Goal: Task Accomplishment & Management: Manage account settings

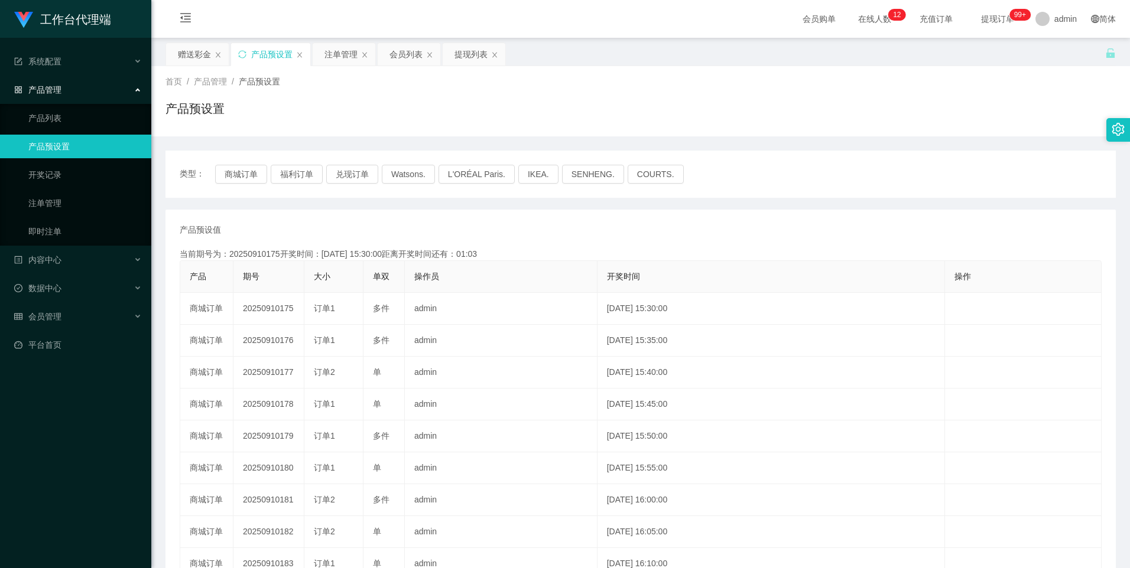
type button "k3wph"
click at [242, 177] on button "商城订单" at bounding box center [241, 174] width 52 height 19
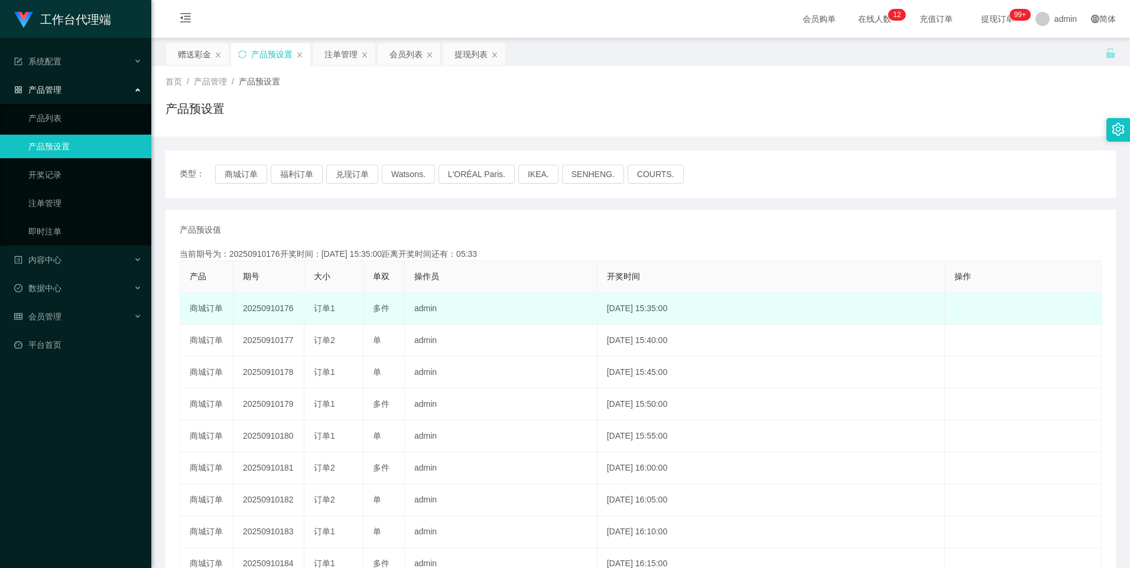
click at [268, 308] on td "20250910176" at bounding box center [268, 309] width 71 height 32
copy td "20250910176"
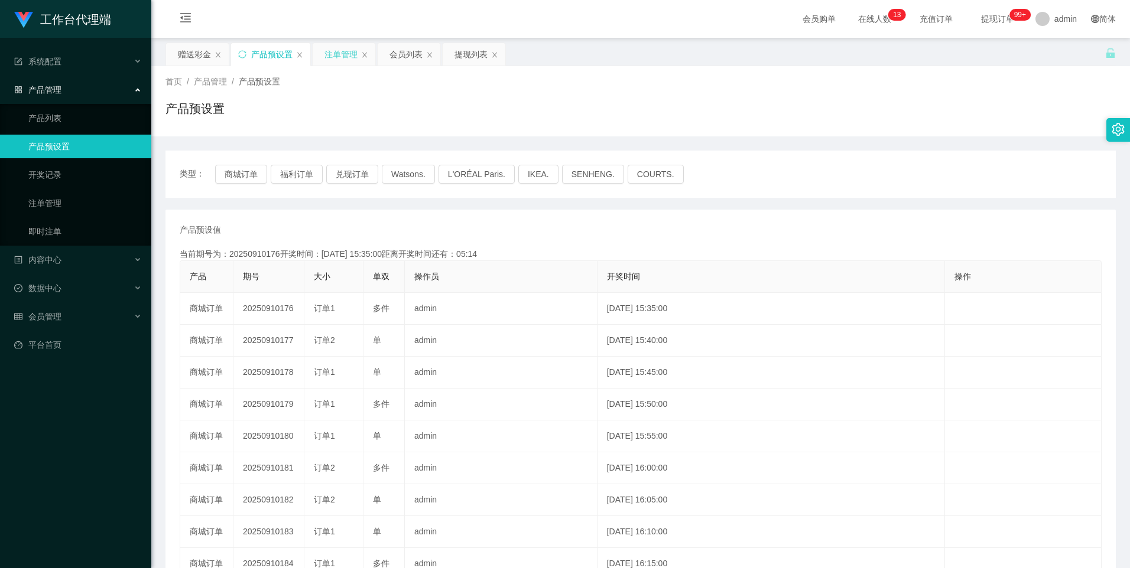
click at [330, 46] on div "注单管理" at bounding box center [340, 54] width 33 height 22
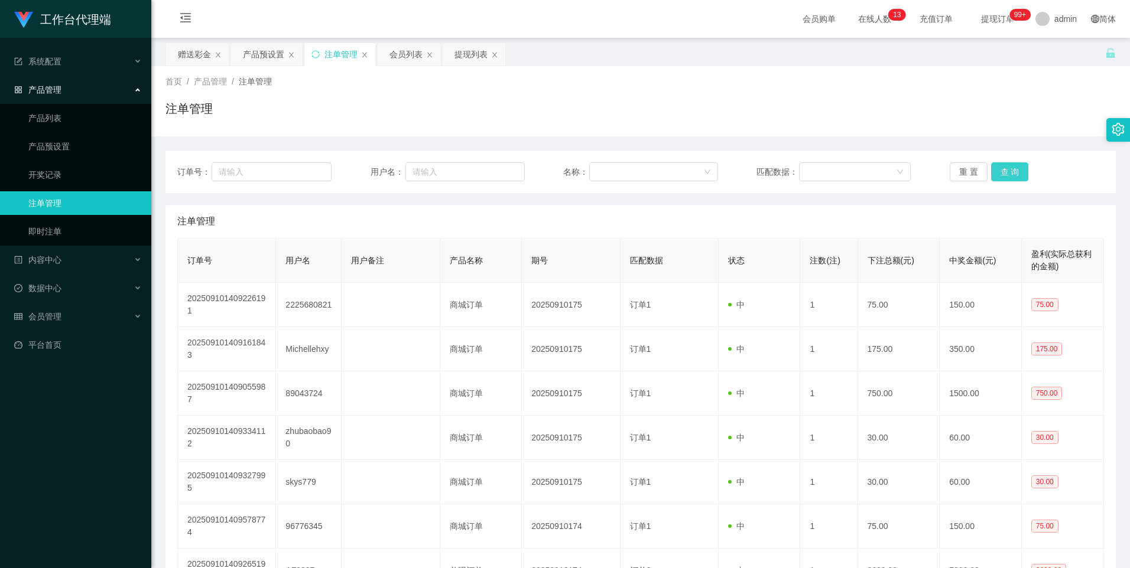
click at [1011, 171] on button "查 询" at bounding box center [1010, 172] width 38 height 19
click at [1003, 173] on button "查 询" at bounding box center [1010, 172] width 38 height 19
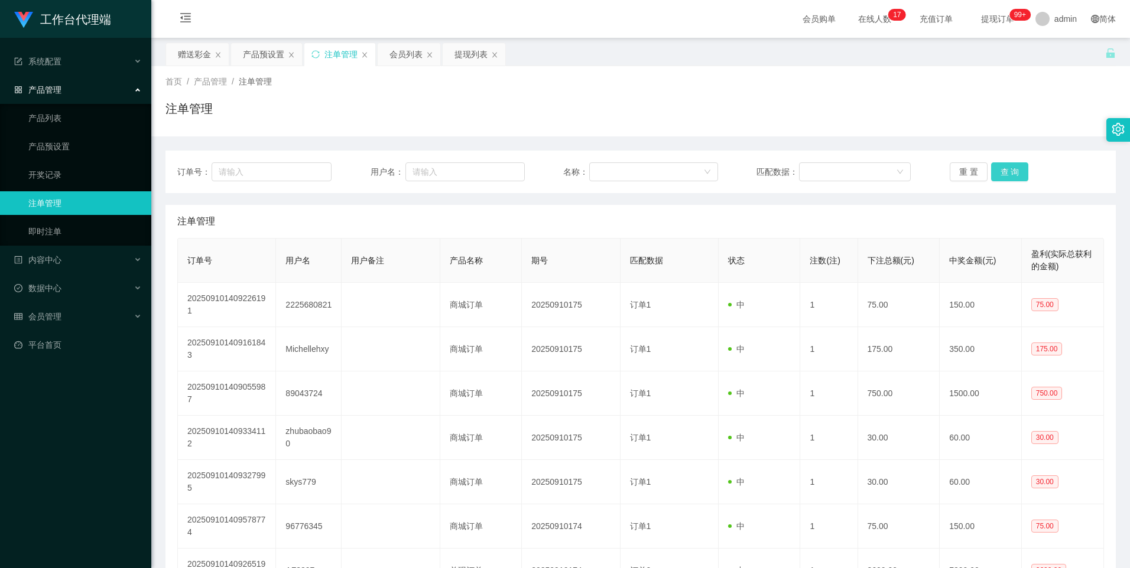
click at [1003, 173] on button "查 询" at bounding box center [1010, 172] width 38 height 19
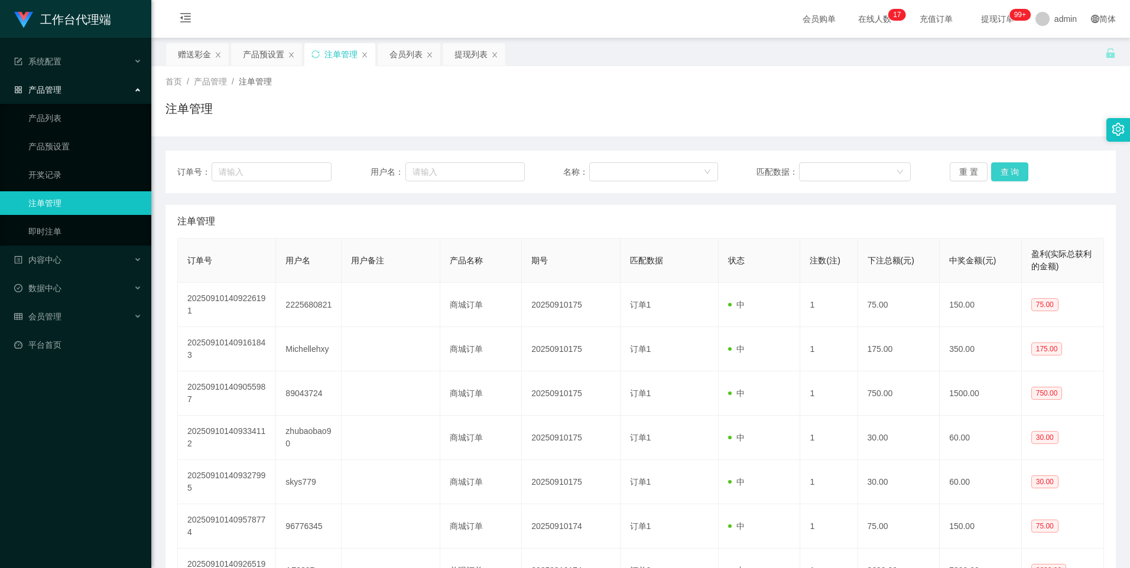
click at [1003, 173] on button "查 询" at bounding box center [1010, 172] width 38 height 19
click at [997, 171] on button "查 询" at bounding box center [1010, 172] width 38 height 19
click at [1002, 175] on button "查 询" at bounding box center [1010, 172] width 38 height 19
click at [263, 54] on div "产品预设置" at bounding box center [263, 54] width 41 height 22
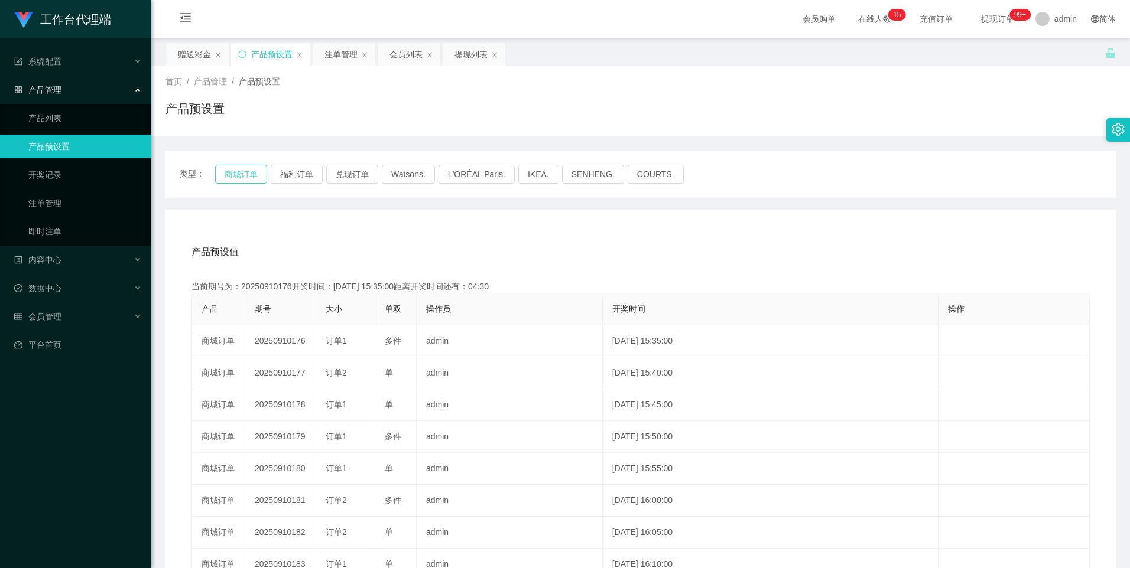
click at [242, 174] on button "商城订单" at bounding box center [241, 174] width 52 height 19
click at [297, 174] on button "福利订单" at bounding box center [297, 174] width 52 height 19
click at [346, 175] on button "兑现订单" at bounding box center [352, 174] width 52 height 19
click at [245, 174] on button "商城订单" at bounding box center [241, 174] width 52 height 19
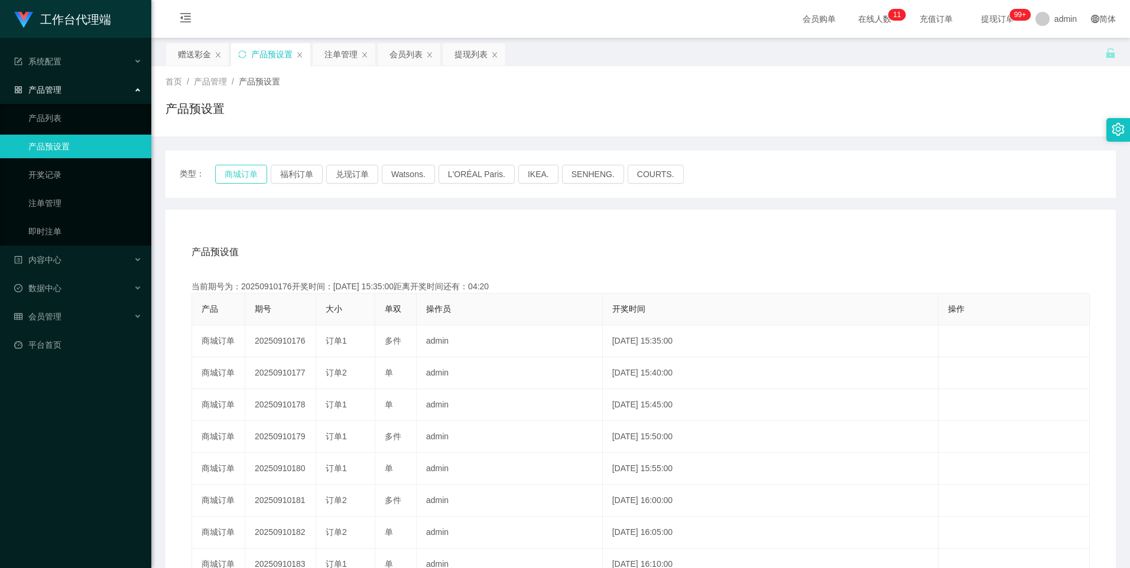
type button "k3wph"
click at [246, 171] on button "商城订单" at bounding box center [241, 174] width 52 height 19
click at [341, 175] on button "兑现订单" at bounding box center [352, 174] width 52 height 19
click at [295, 172] on button "福利订单" at bounding box center [297, 174] width 52 height 19
click at [245, 177] on button "商城订单" at bounding box center [241, 174] width 52 height 19
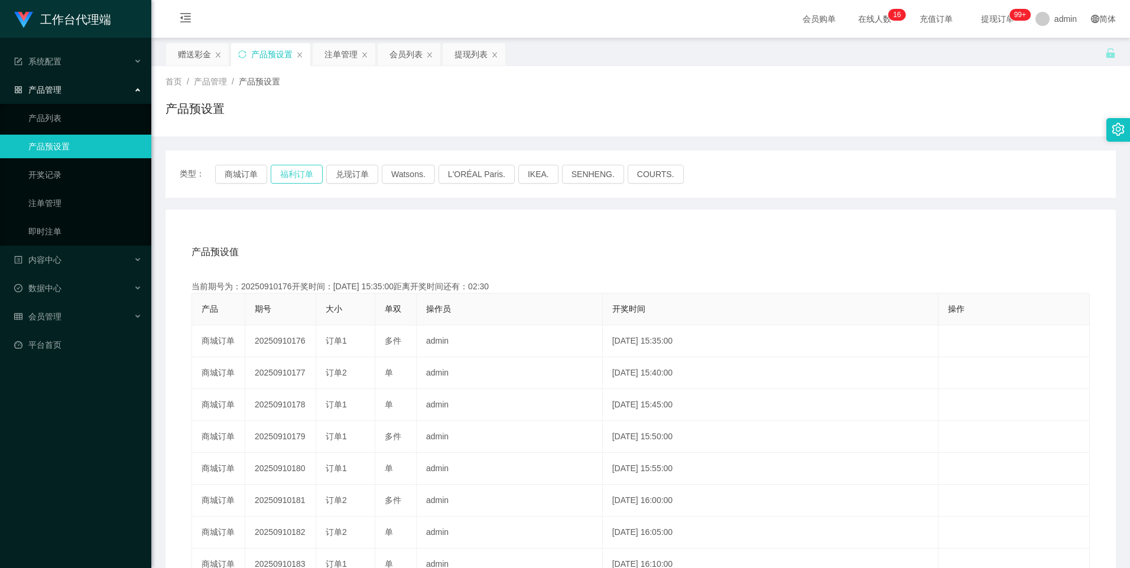
click at [303, 181] on button "福利订单" at bounding box center [297, 174] width 52 height 19
click at [242, 178] on button "商城订单" at bounding box center [241, 174] width 52 height 19
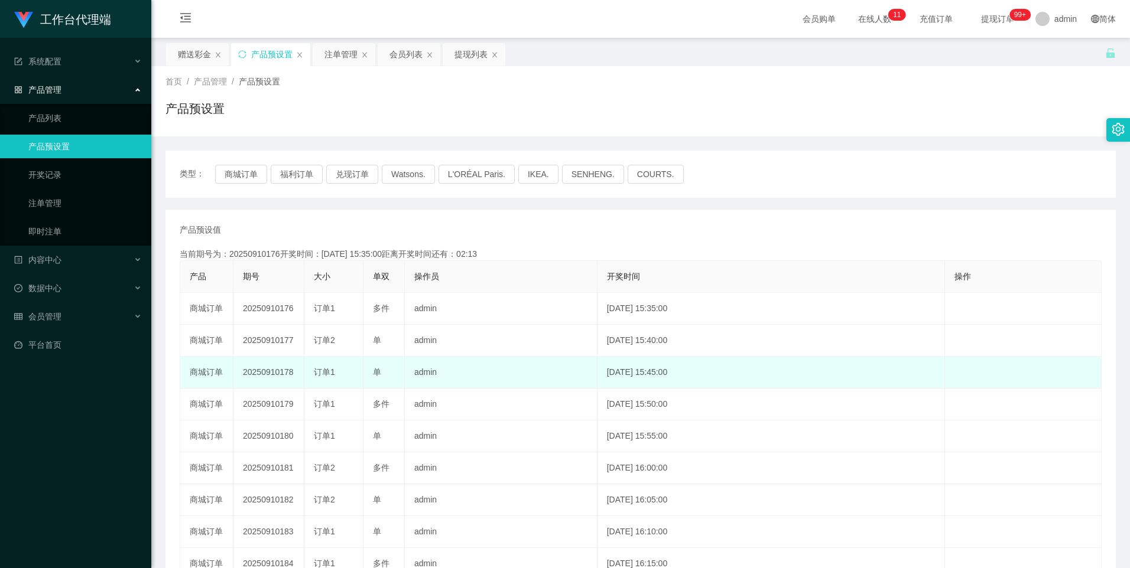
type button "k3wph"
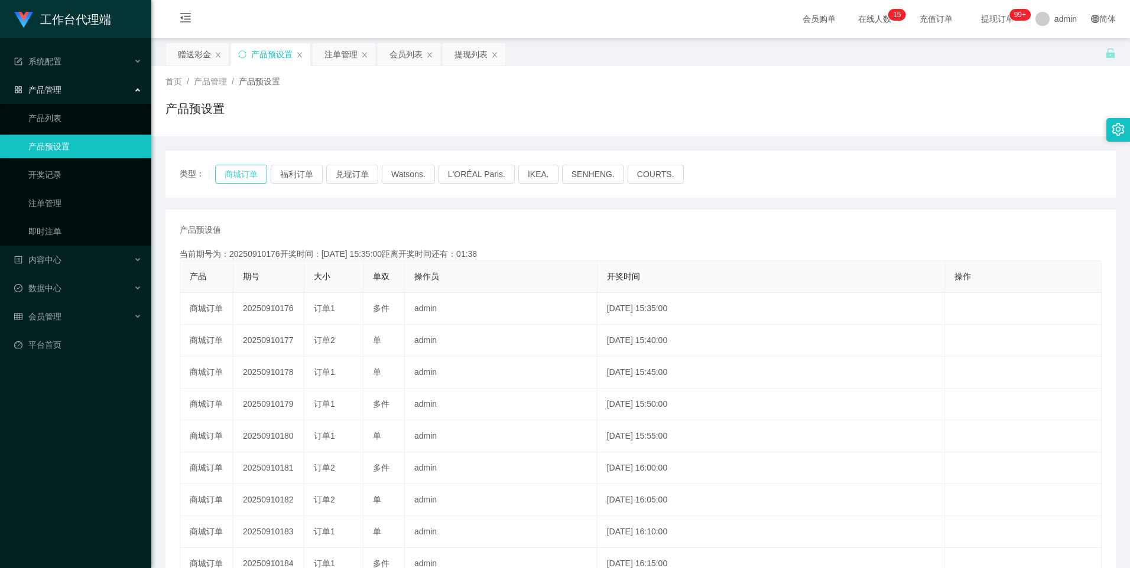
click at [230, 170] on button "商城订单" at bounding box center [241, 174] width 52 height 19
click at [356, 174] on button "兑现订单" at bounding box center [352, 174] width 52 height 19
click at [244, 174] on button "商城订单" at bounding box center [241, 174] width 52 height 19
click at [287, 171] on button "福利订单" at bounding box center [297, 174] width 52 height 19
click at [243, 176] on button "商城订单" at bounding box center [241, 174] width 52 height 19
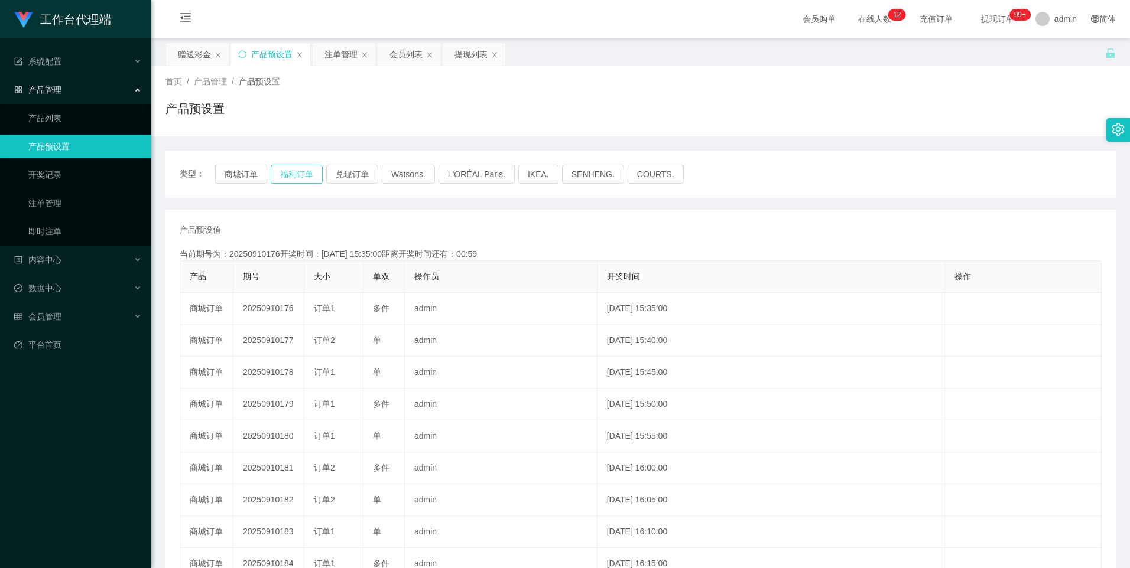
click at [291, 174] on button "福利订单" at bounding box center [297, 174] width 52 height 19
click at [242, 174] on button "商城订单" at bounding box center [241, 174] width 52 height 19
click at [345, 59] on div "注单管理" at bounding box center [340, 54] width 33 height 22
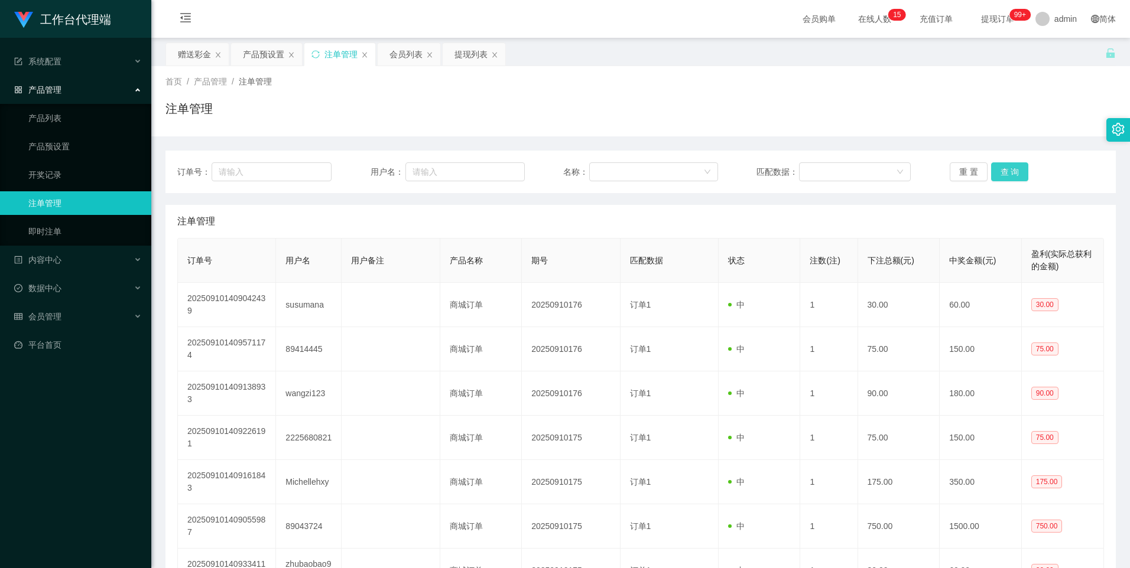
click at [1010, 171] on button "查 询" at bounding box center [1010, 172] width 38 height 19
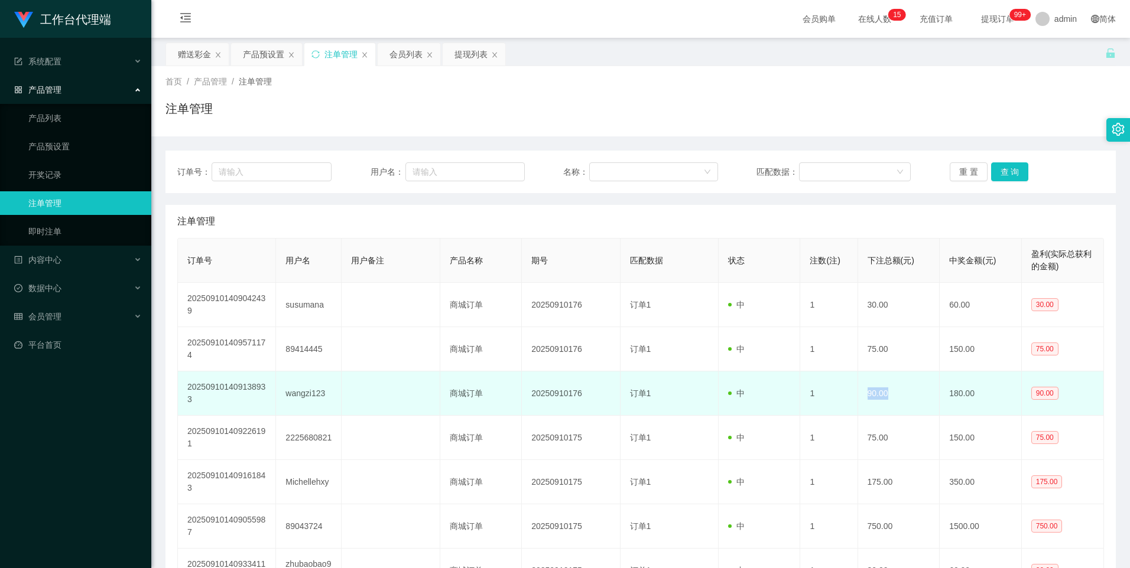
drag, startPoint x: 862, startPoint y: 388, endPoint x: 841, endPoint y: 386, distance: 21.3
click at [841, 386] on tr "202509101409138933 wangzi123 商城订单 20250910176 订单1 中 1 90.00 180.00 90.00" at bounding box center [641, 394] width 926 height 44
